Goal: Find specific page/section: Find specific page/section

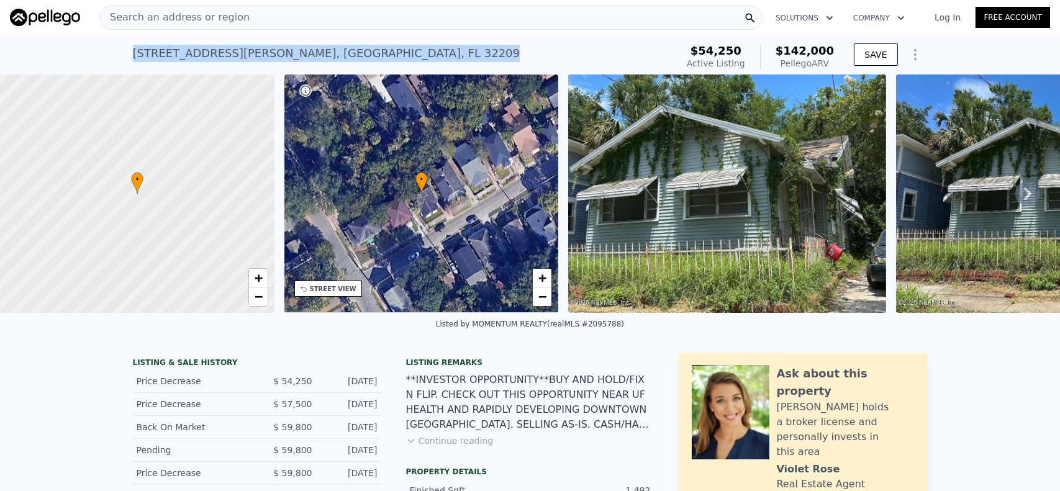
drag, startPoint x: 129, startPoint y: 52, endPoint x: 330, endPoint y: 56, distance: 201.2
click at [333, 55] on div "[STREET_ADDRESS][PERSON_NAME] Active at $54,250 (~ARV $142k )" at bounding box center [402, 57] width 539 height 35
copy div "[STREET_ADDRESS][PERSON_NAME]"
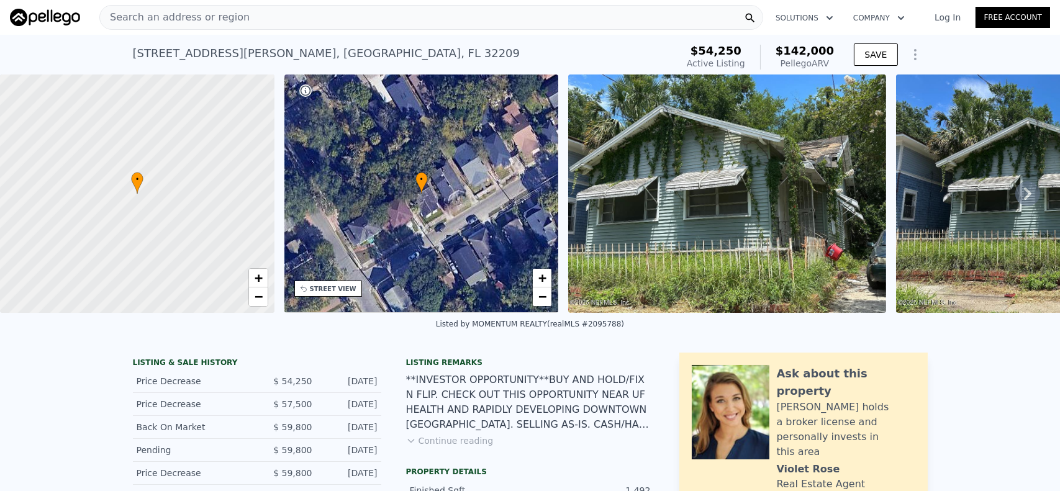
click at [196, 12] on span "Search an address or region" at bounding box center [175, 17] width 150 height 15
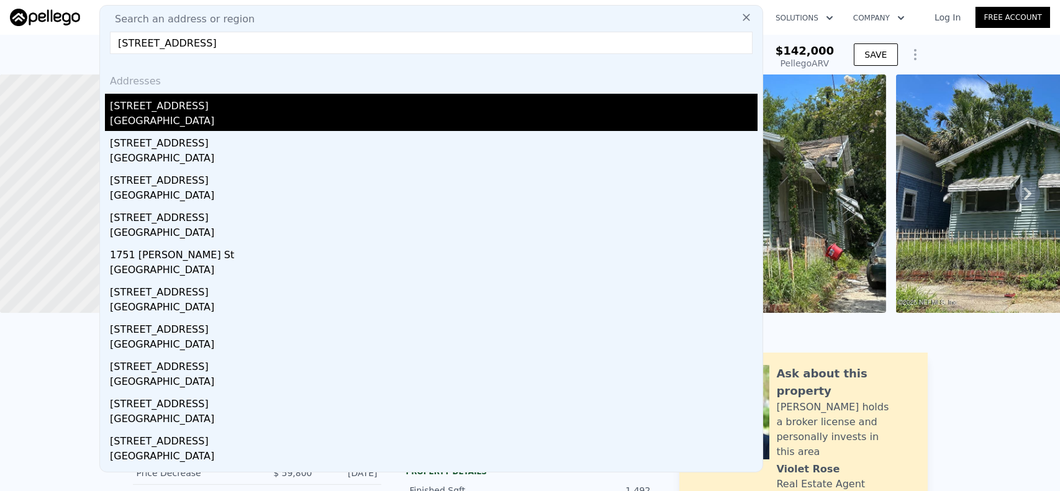
type input "[STREET_ADDRESS]"
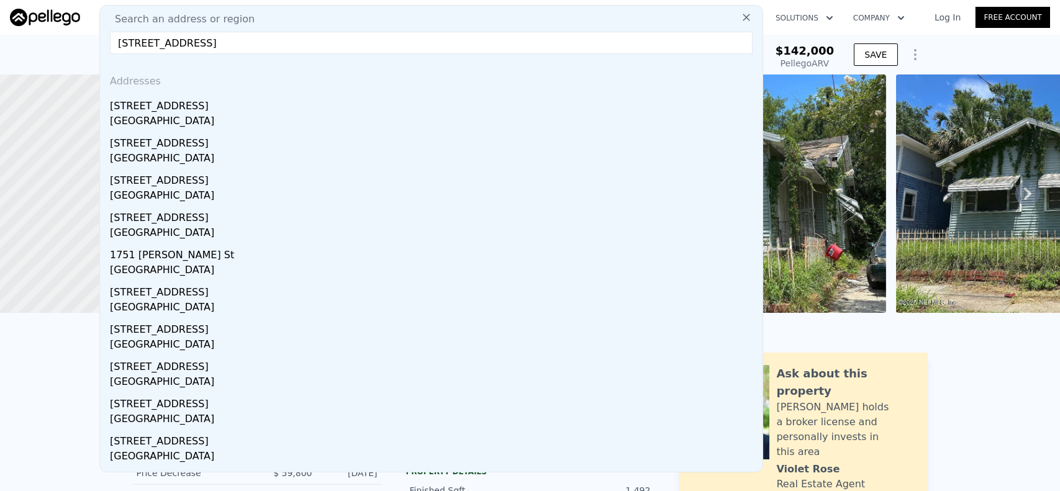
click at [166, 110] on div "[STREET_ADDRESS]" at bounding box center [434, 104] width 648 height 20
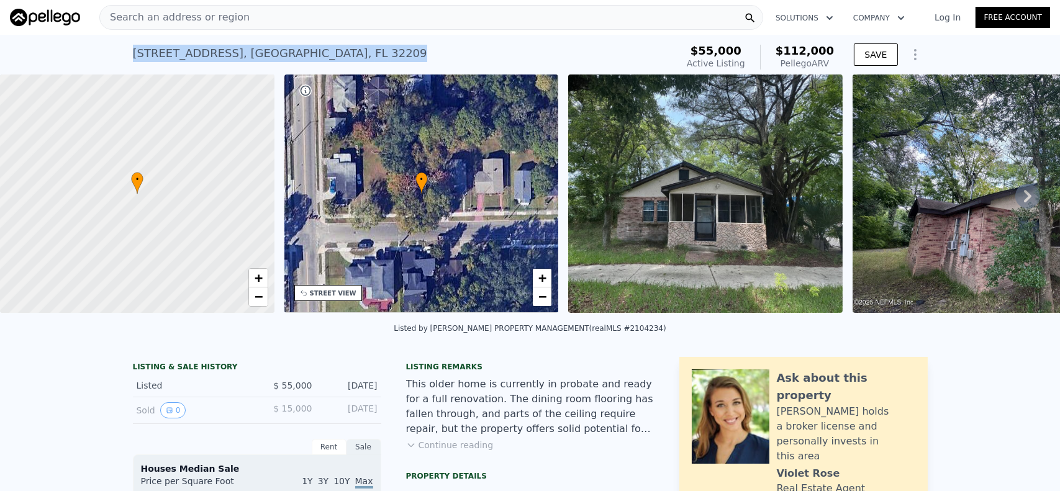
drag, startPoint x: 130, startPoint y: 50, endPoint x: 318, endPoint y: 50, distance: 188.1
click at [318, 50] on div "[STREET_ADDRESS]" at bounding box center [280, 53] width 294 height 17
copy div "[STREET_ADDRESS]"
click at [147, 19] on span "Search an address or region" at bounding box center [175, 17] width 150 height 15
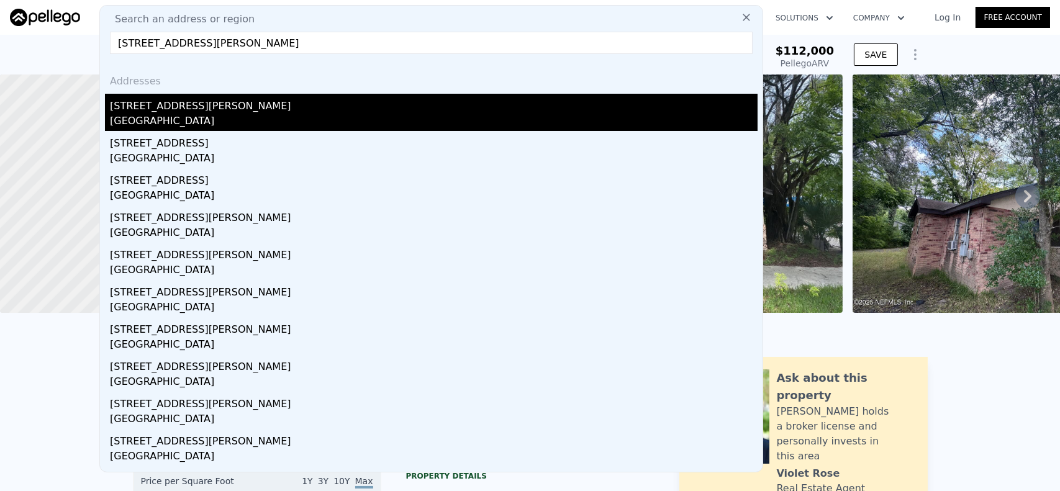
type input "[STREET_ADDRESS][PERSON_NAME]"
click at [176, 112] on div "[STREET_ADDRESS][PERSON_NAME]" at bounding box center [434, 104] width 648 height 20
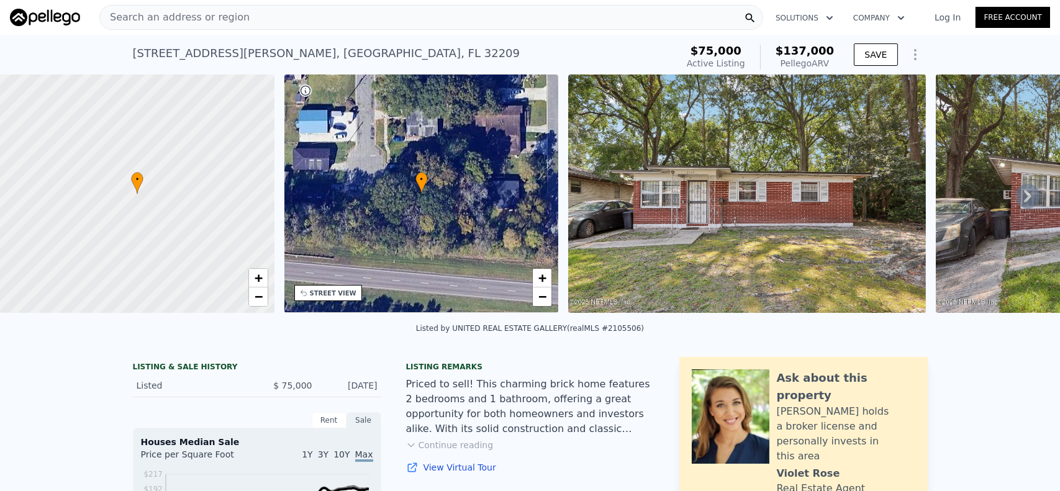
click at [197, 21] on span "Search an address or region" at bounding box center [175, 17] width 150 height 15
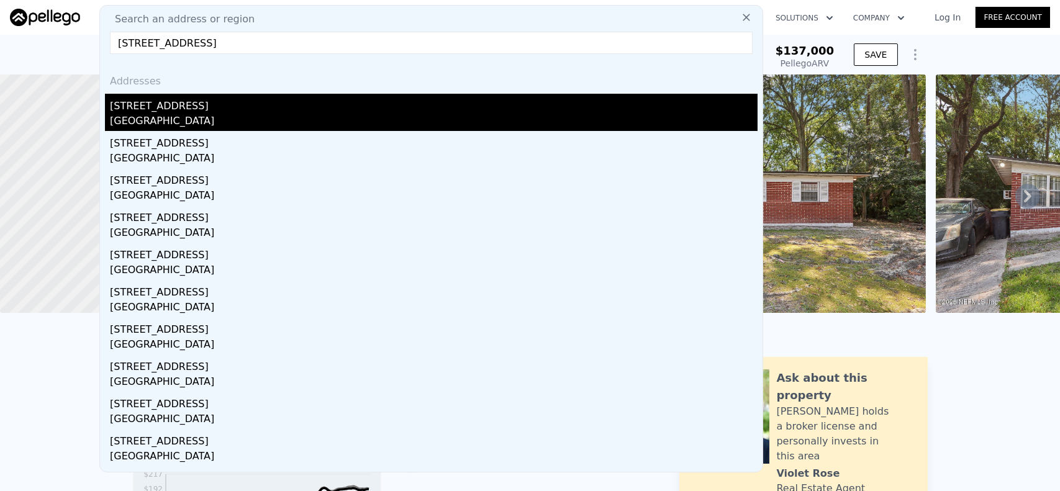
type input "[STREET_ADDRESS]"
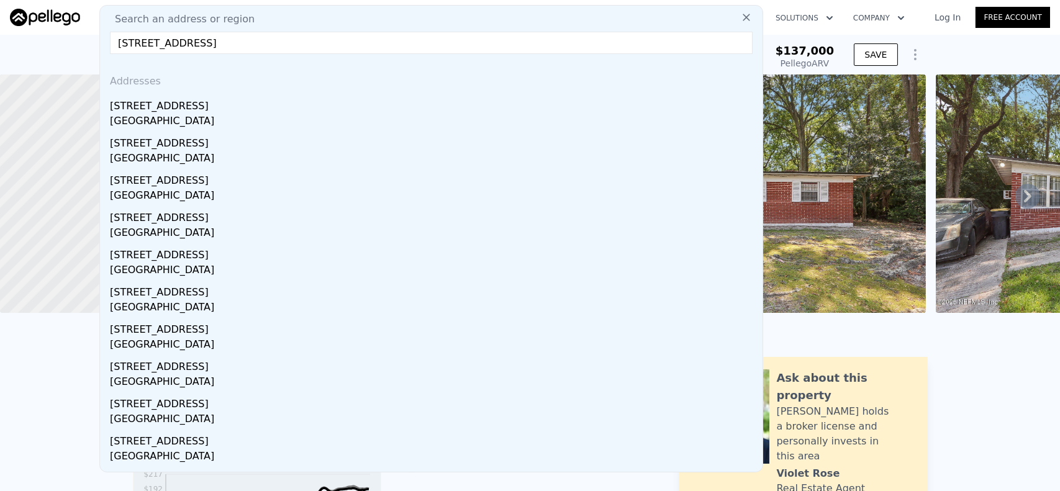
click at [179, 109] on div "[STREET_ADDRESS]" at bounding box center [434, 104] width 648 height 20
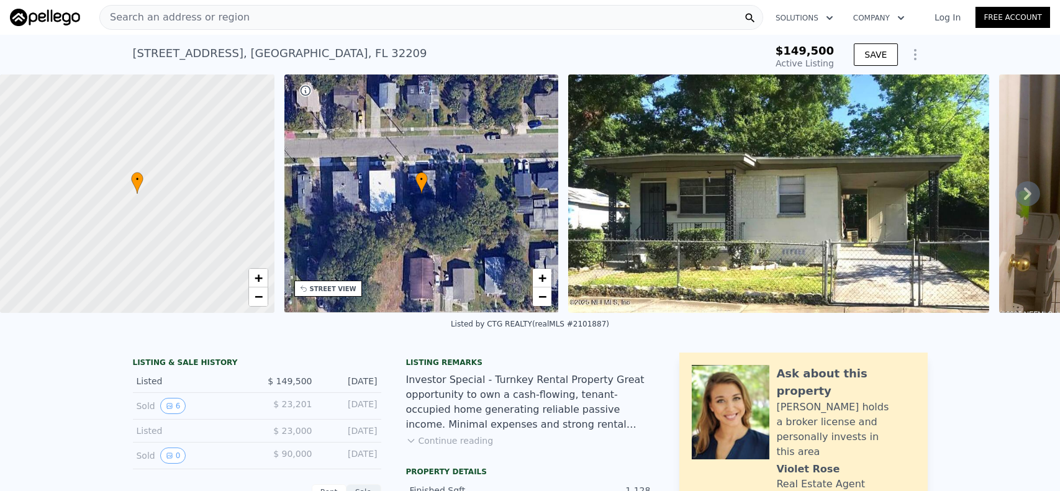
click at [146, 17] on span "Search an address or region" at bounding box center [175, 17] width 150 height 15
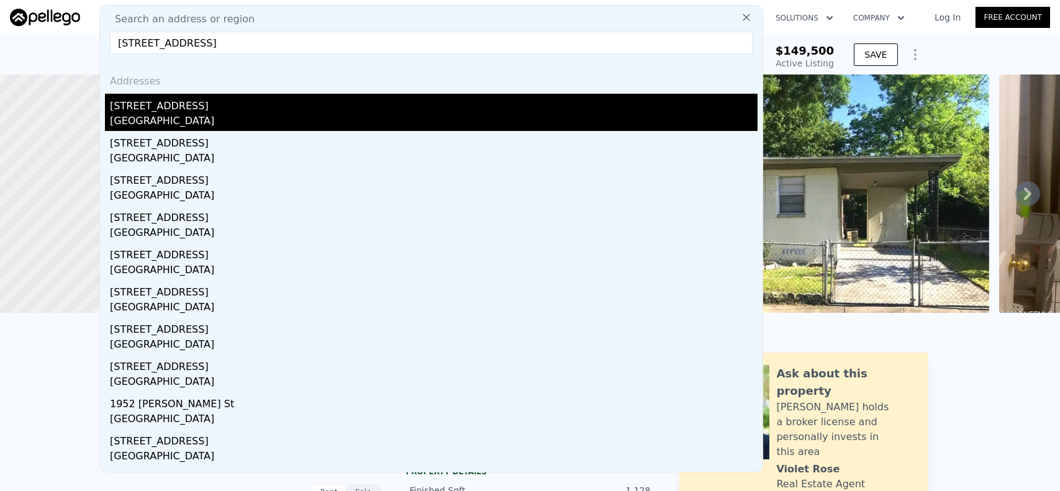
type input "[STREET_ADDRESS]"
click at [186, 112] on div "[STREET_ADDRESS]" at bounding box center [434, 104] width 648 height 20
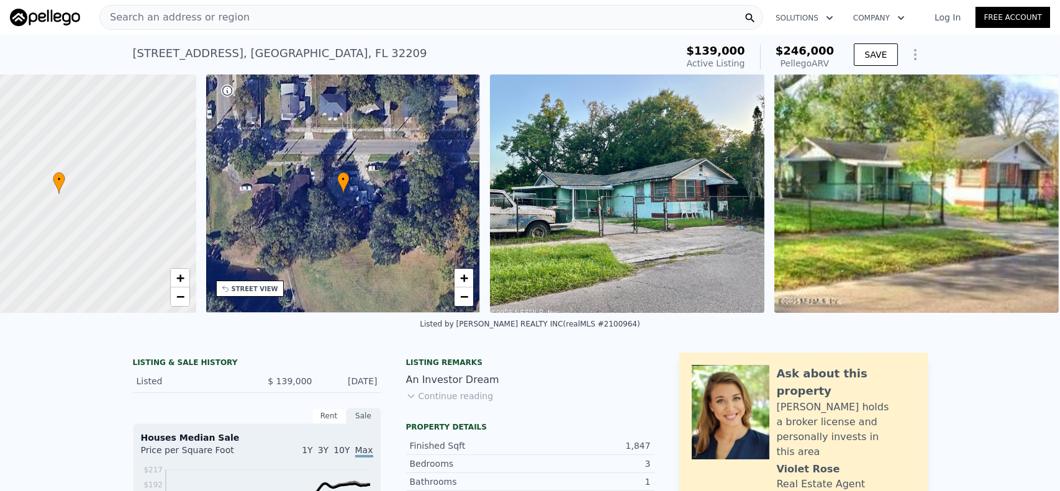
scroll to position [0, 96]
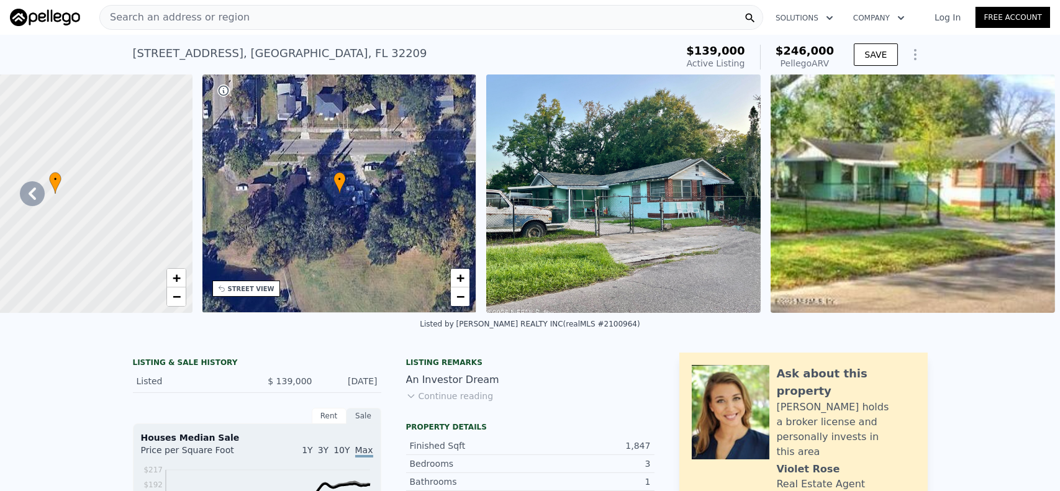
click at [138, 16] on span "Search an address or region" at bounding box center [175, 17] width 150 height 15
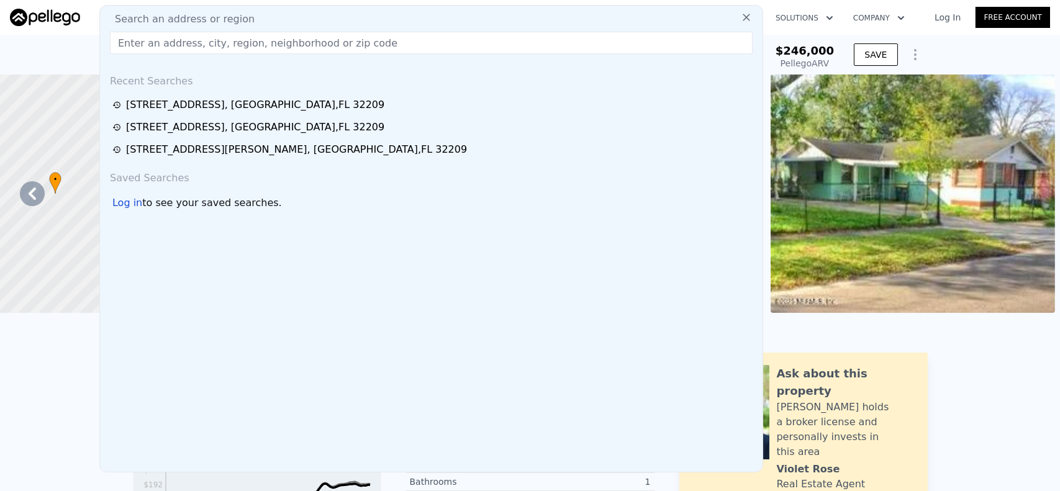
drag, startPoint x: 140, startPoint y: 17, endPoint x: 124, endPoint y: 39, distance: 26.7
click at [124, 39] on input "text" at bounding box center [431, 43] width 643 height 22
paste input "[STREET_ADDRESS][PERSON_NAME]"
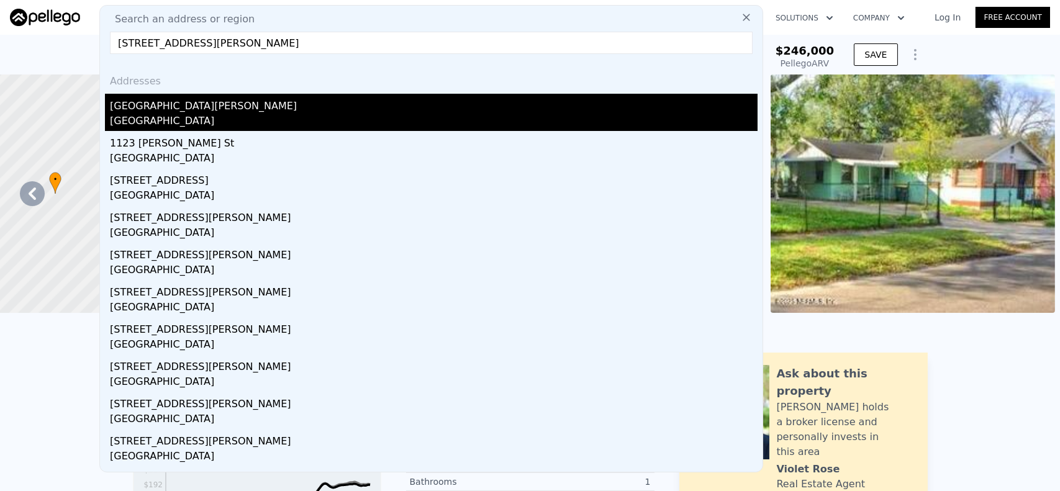
type input "[STREET_ADDRESS][PERSON_NAME]"
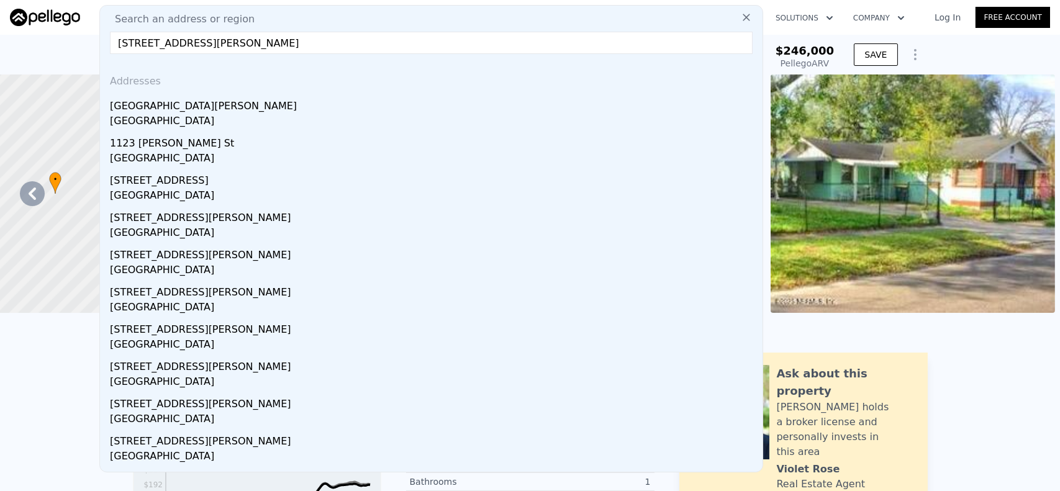
click at [201, 116] on div "[GEOGRAPHIC_DATA]" at bounding box center [434, 122] width 648 height 17
